Goal: Task Accomplishment & Management: Complete application form

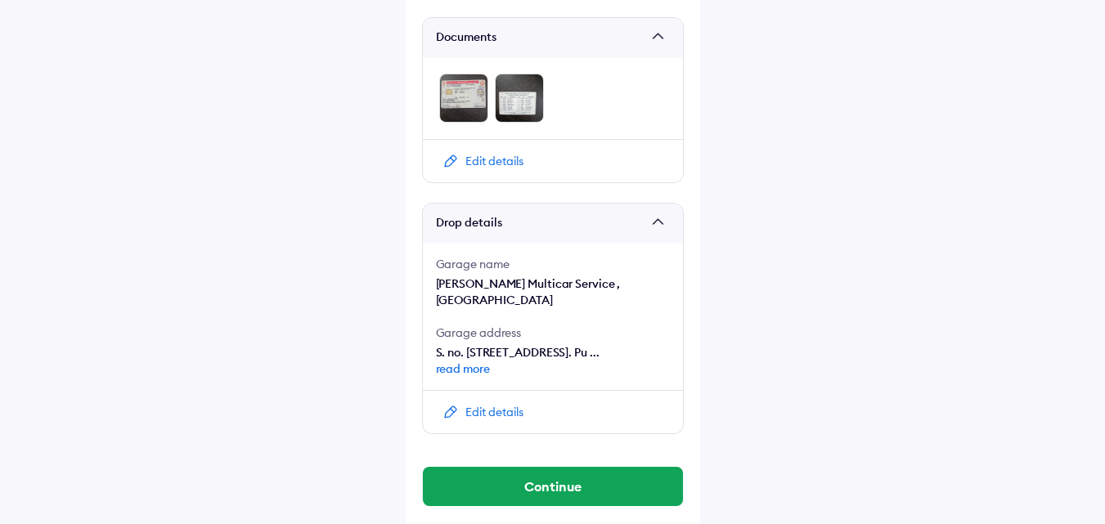
scroll to position [956, 0]
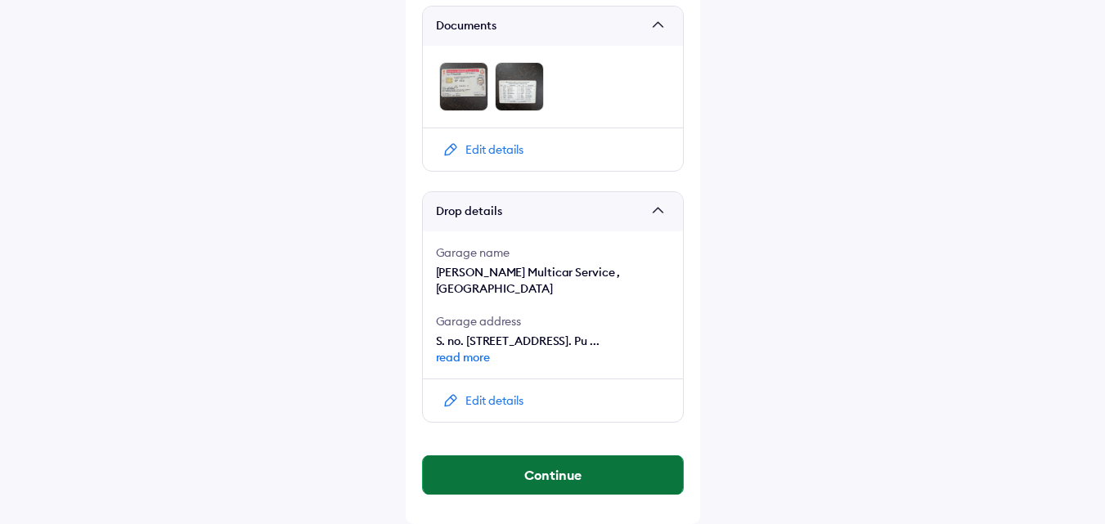
click at [542, 474] on button "Continue" at bounding box center [553, 474] width 260 height 39
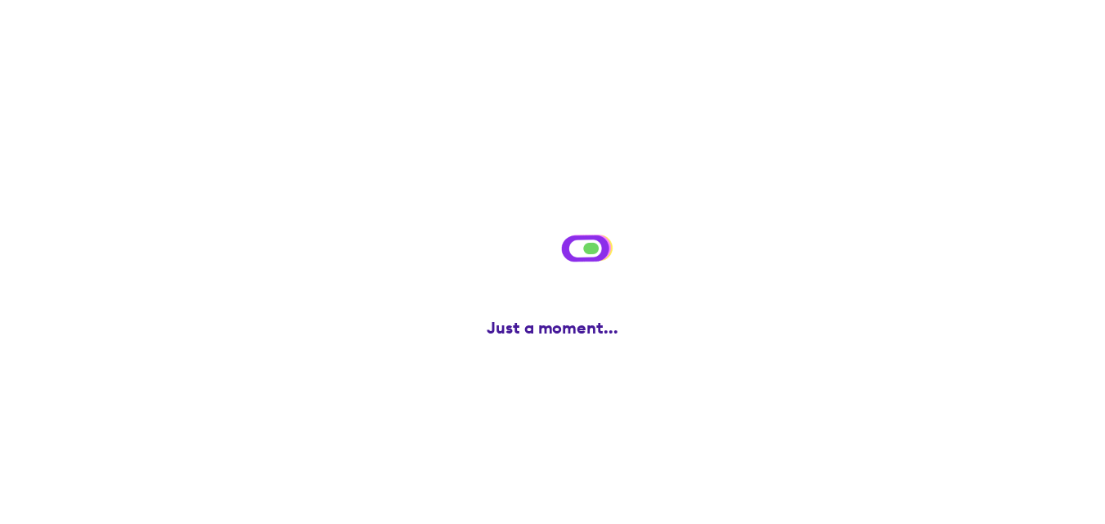
scroll to position [0, 0]
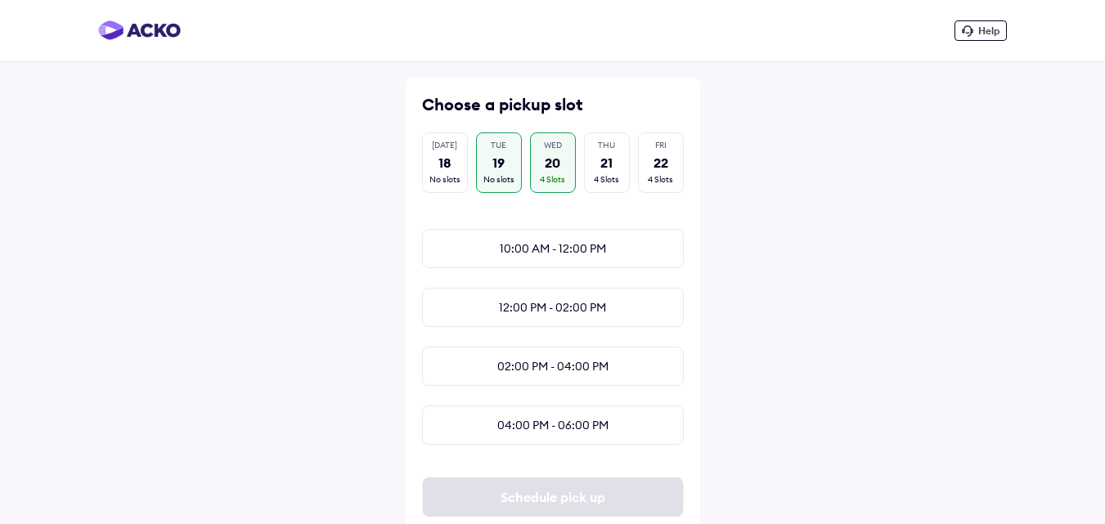
click at [502, 148] on div "TUE" at bounding box center [499, 145] width 16 height 11
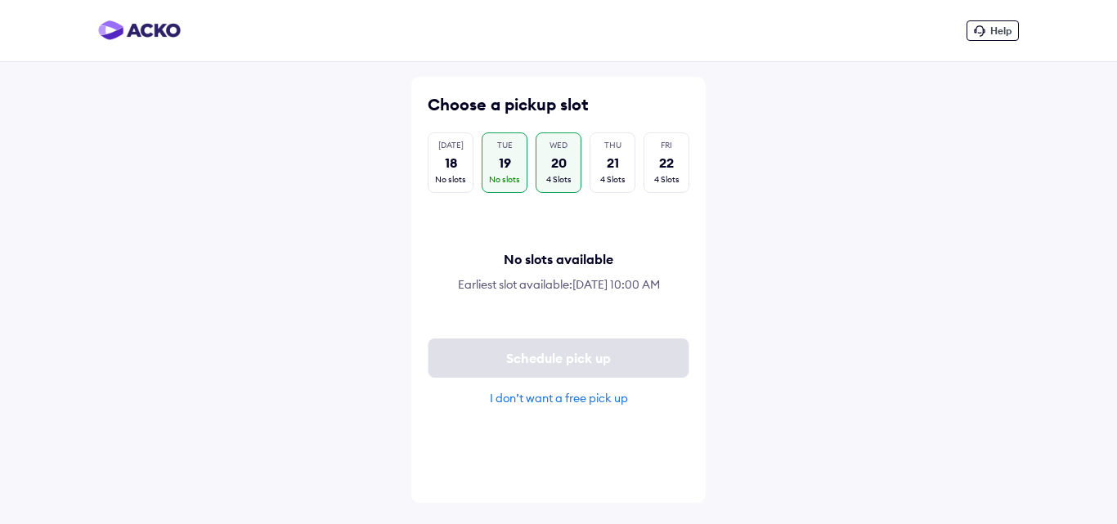
click at [554, 162] on div "20" at bounding box center [559, 163] width 16 height 18
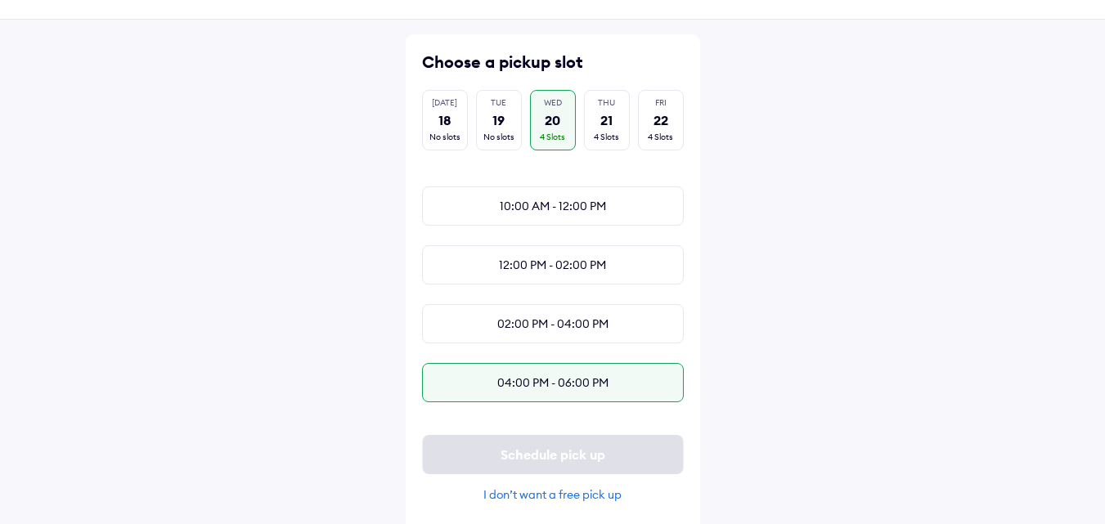
scroll to position [65, 0]
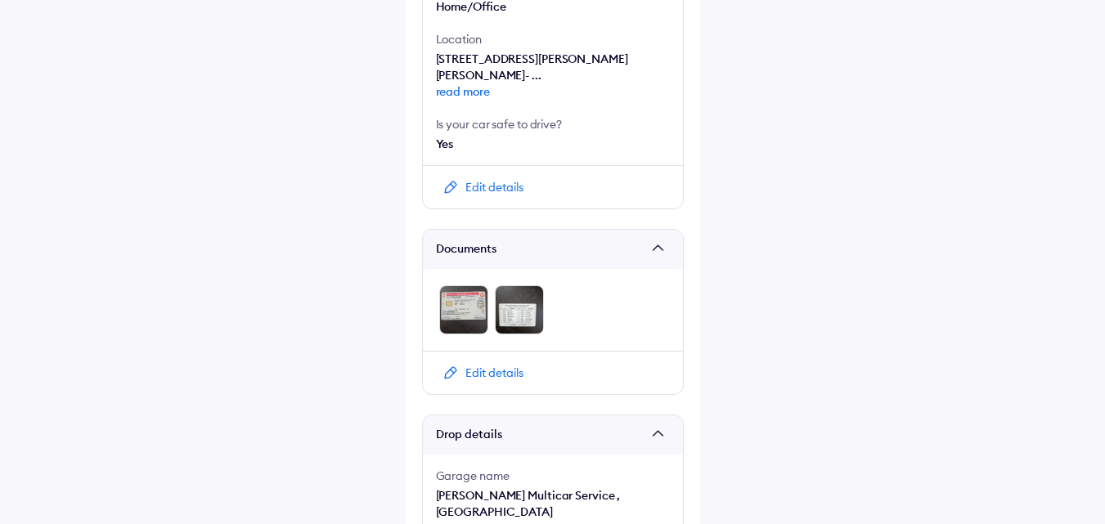
scroll to position [956, 0]
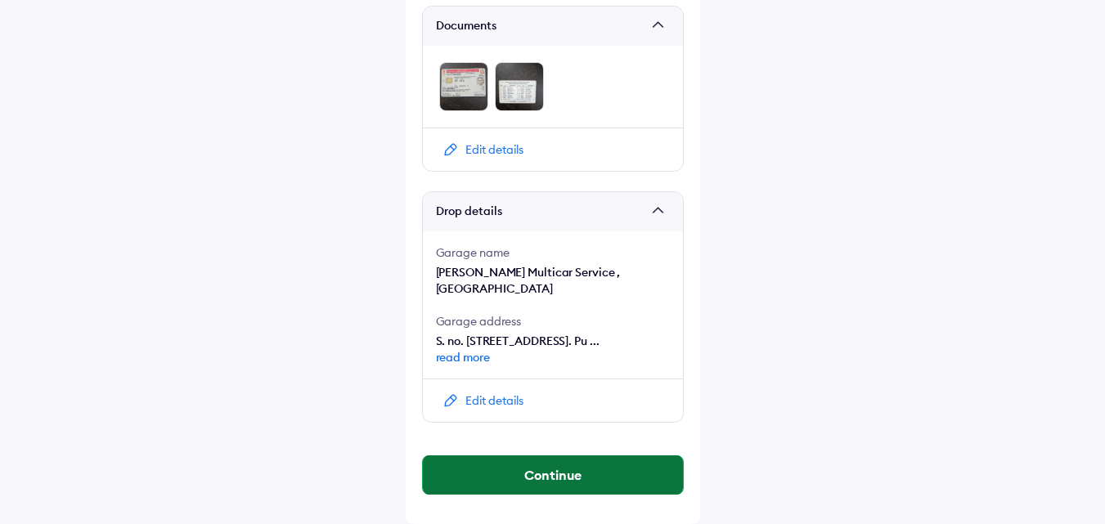
click at [469, 470] on button "Continue" at bounding box center [553, 474] width 260 height 39
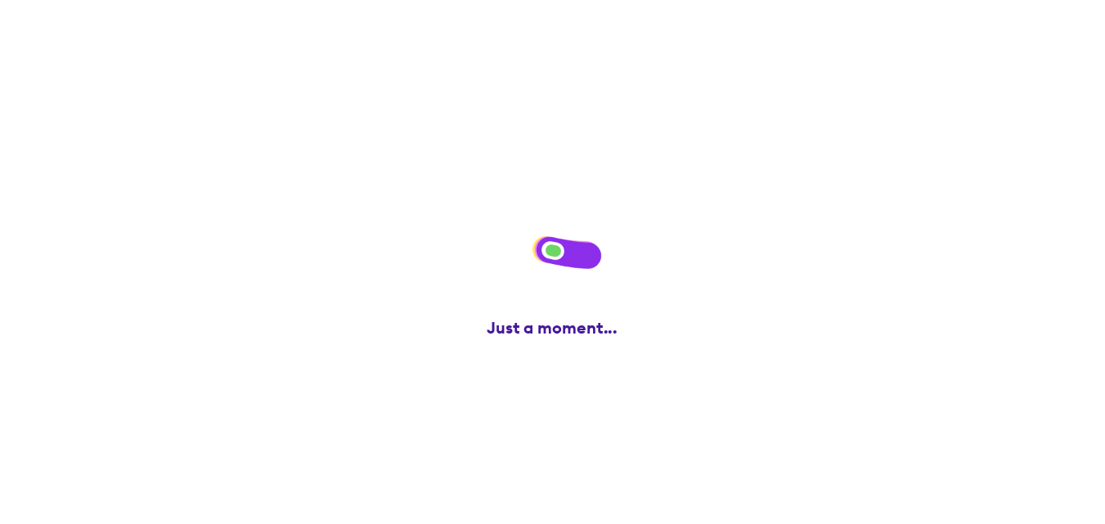
scroll to position [0, 0]
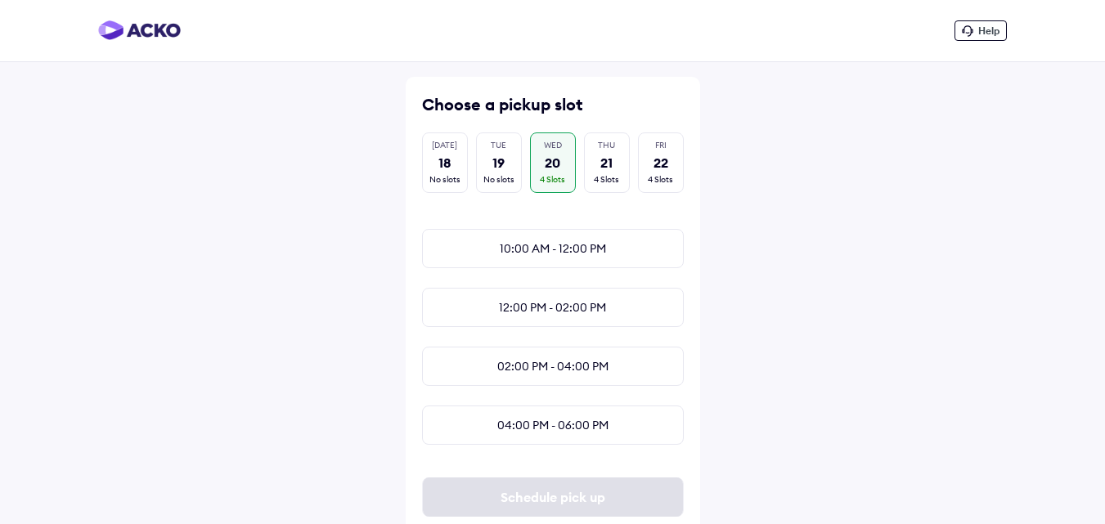
scroll to position [65, 0]
